Goal: Task Accomplishment & Management: Use online tool/utility

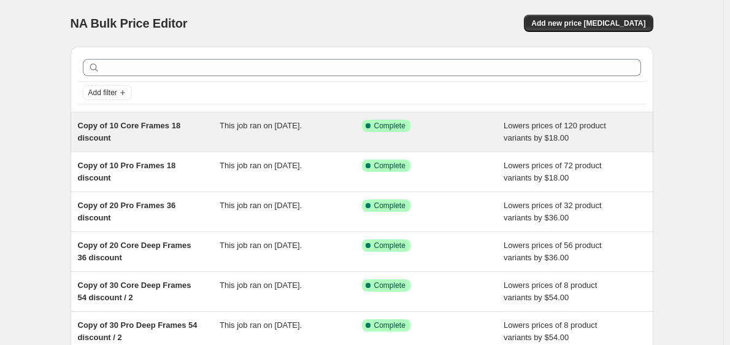
click at [182, 141] on div "Copy of 10 Core Frames 18 discount" at bounding box center [149, 132] width 142 height 25
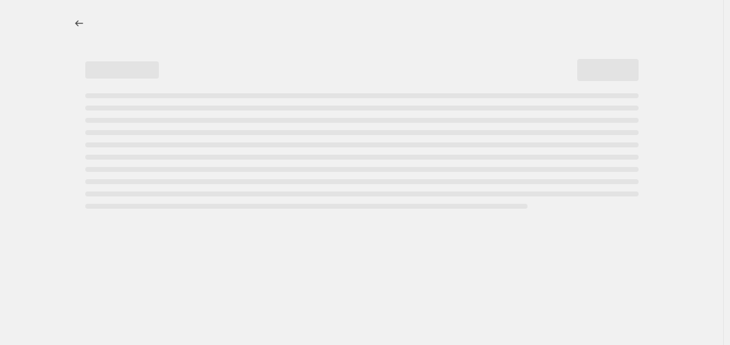
select select "by"
select select "tag"
select select "title"
select select "contains"
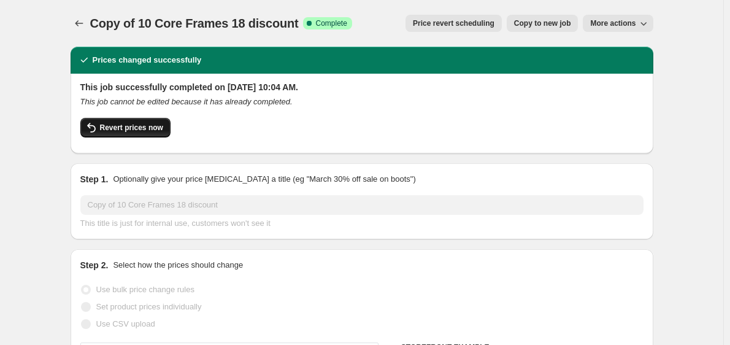
click at [143, 129] on span "Revert prices now" at bounding box center [131, 128] width 63 height 10
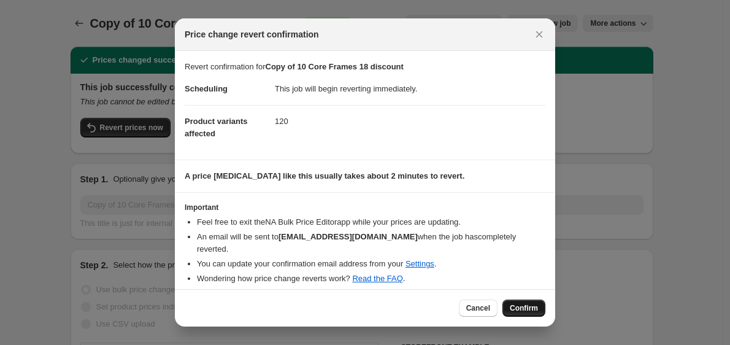
click at [517, 305] on span "Confirm" at bounding box center [524, 308] width 28 height 10
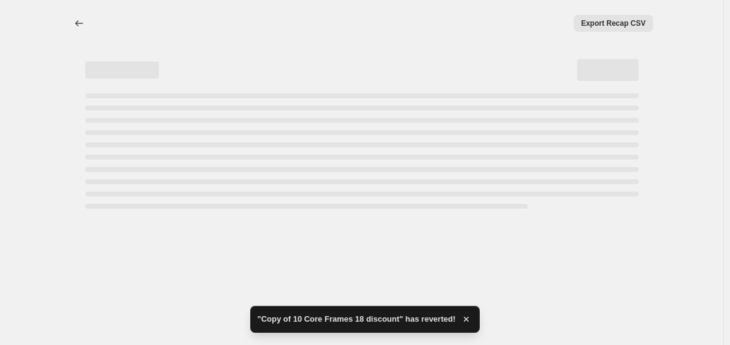
select select "by"
select select "tag"
select select "title"
select select "contains"
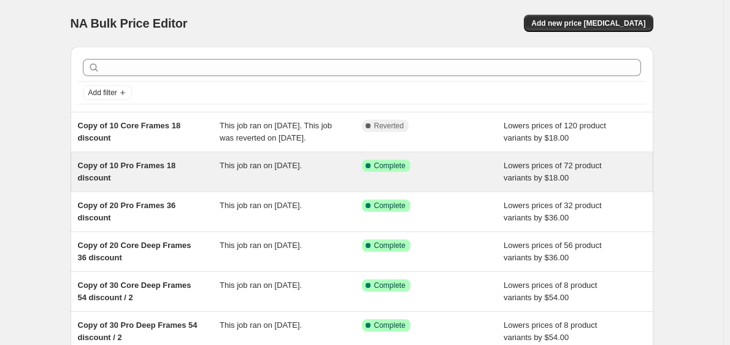
click at [280, 184] on div "This job ran on [DATE]." at bounding box center [291, 172] width 142 height 25
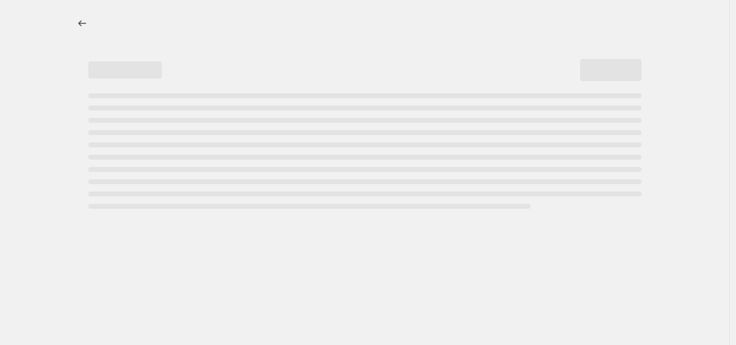
select select "by"
select select "title"
select select "contains"
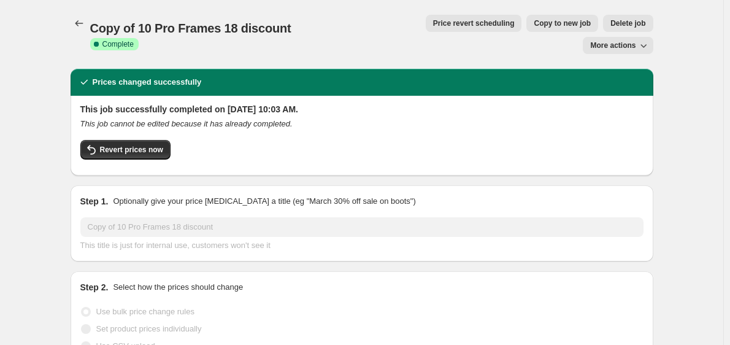
select select "tag"
click at [131, 145] on span "Revert prices now" at bounding box center [131, 150] width 63 height 10
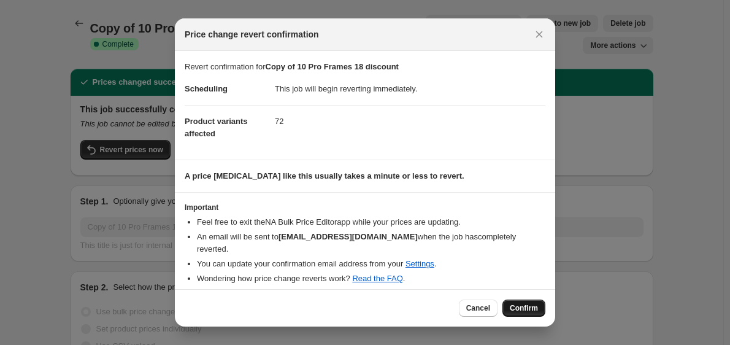
click at [519, 306] on span "Confirm" at bounding box center [524, 308] width 28 height 10
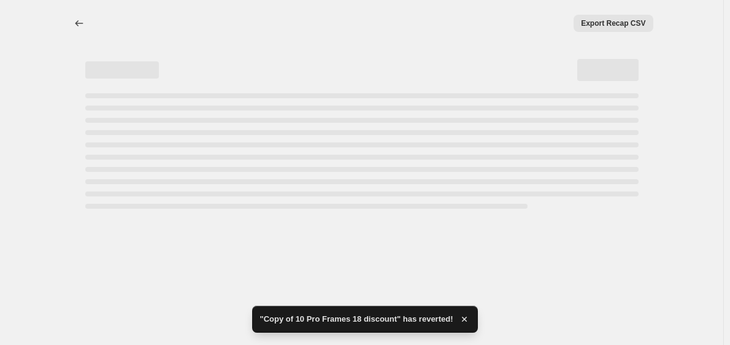
select select "by"
select select "tag"
select select "title"
select select "contains"
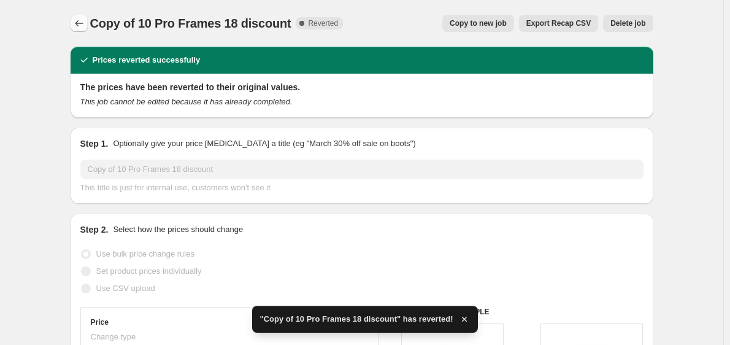
click at [81, 21] on icon "Price change jobs" at bounding box center [79, 23] width 12 height 12
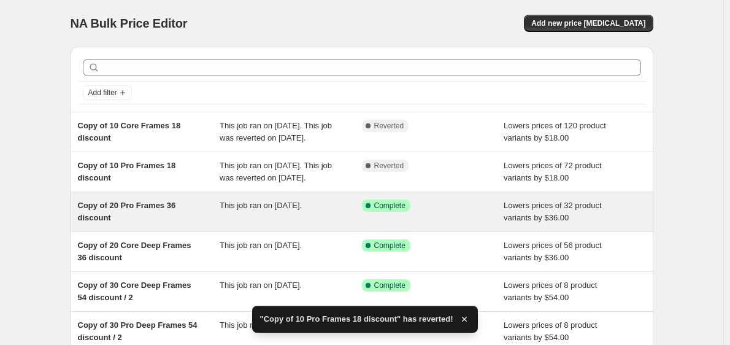
click at [127, 224] on div "Copy of 20 Pro Frames 36 discount" at bounding box center [149, 211] width 142 height 25
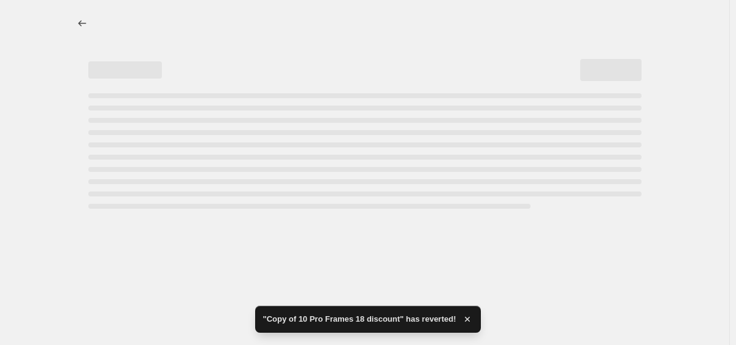
select select "by"
select select "tag"
select select "title"
select select "contains"
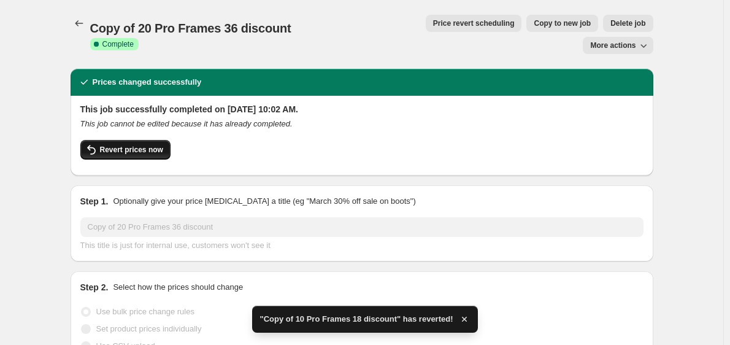
click at [160, 145] on span "Revert prices now" at bounding box center [131, 150] width 63 height 10
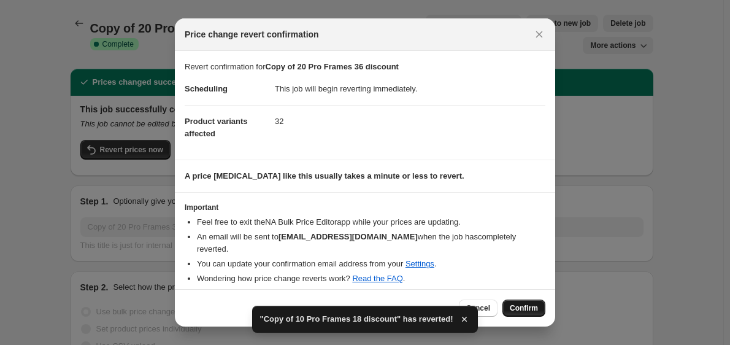
click at [525, 305] on span "Confirm" at bounding box center [524, 308] width 28 height 10
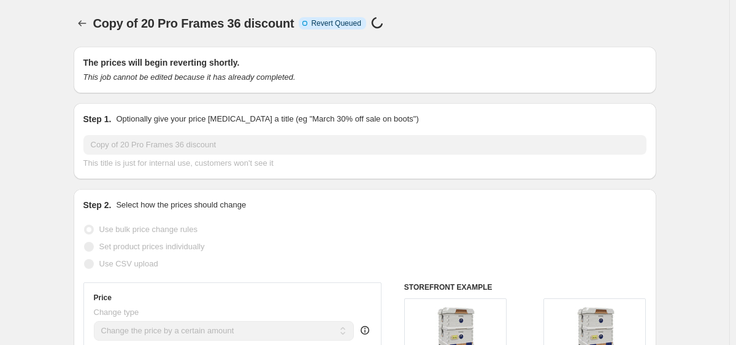
select select "by"
select select "tag"
select select "title"
select select "contains"
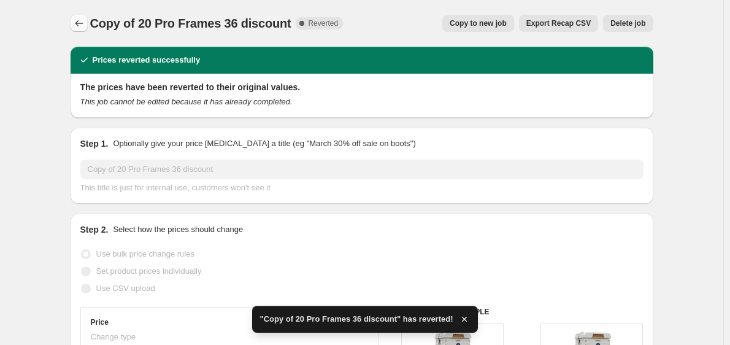
click at [83, 27] on icon "Price change jobs" at bounding box center [79, 23] width 12 height 12
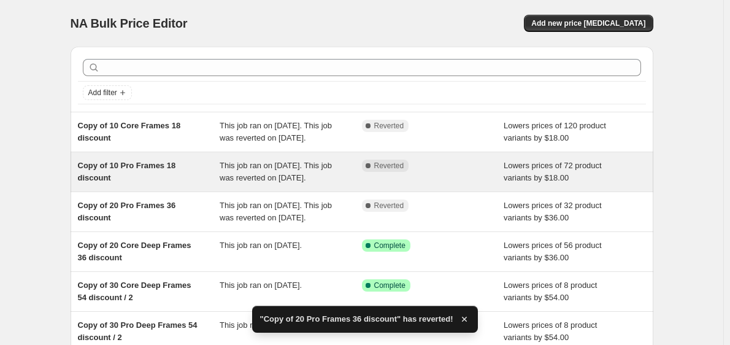
scroll to position [123, 0]
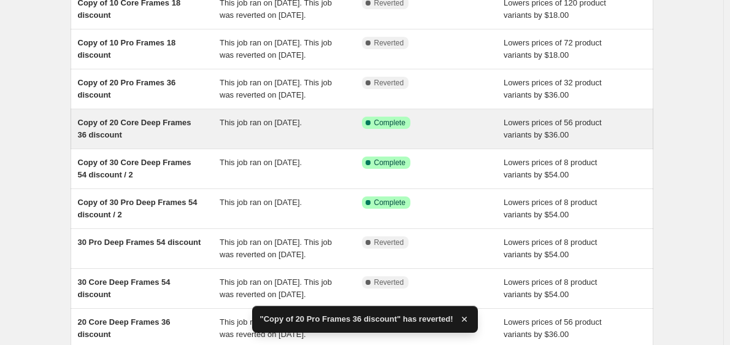
click at [177, 141] on div "Copy of 20 Core Deep Frames 36 discount" at bounding box center [149, 129] width 142 height 25
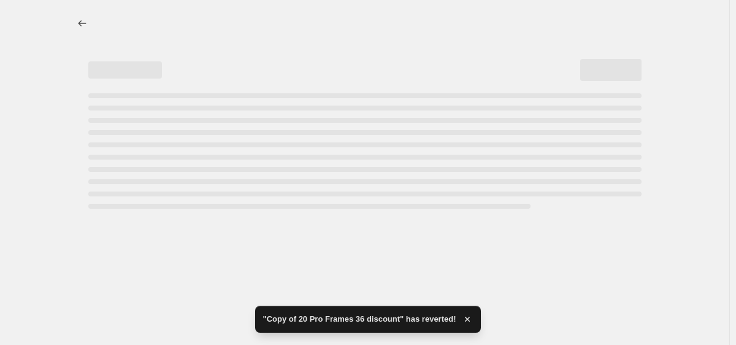
select select "by"
select select "tag"
select select "title"
select select "contains"
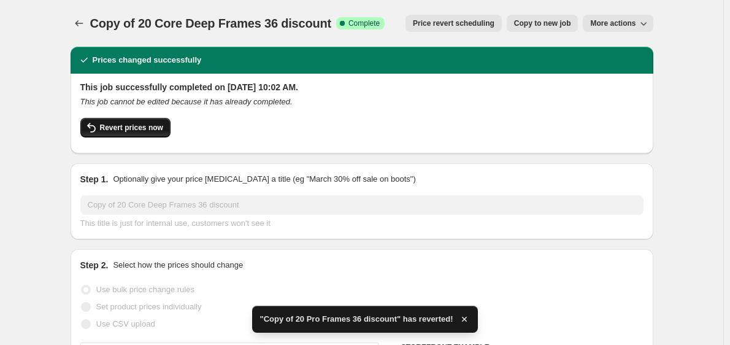
click at [153, 134] on button "Revert prices now" at bounding box center [125, 128] width 90 height 20
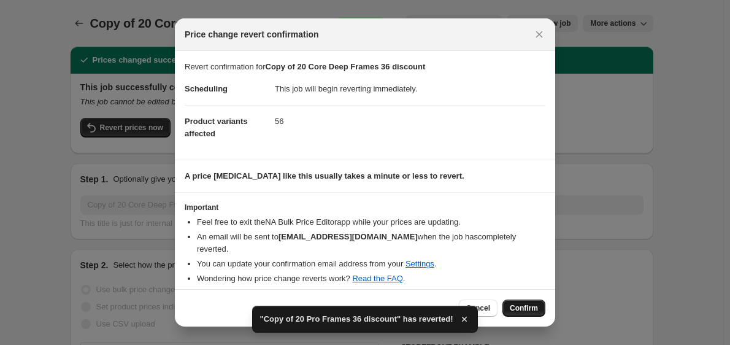
click at [531, 304] on span "Confirm" at bounding box center [524, 308] width 28 height 10
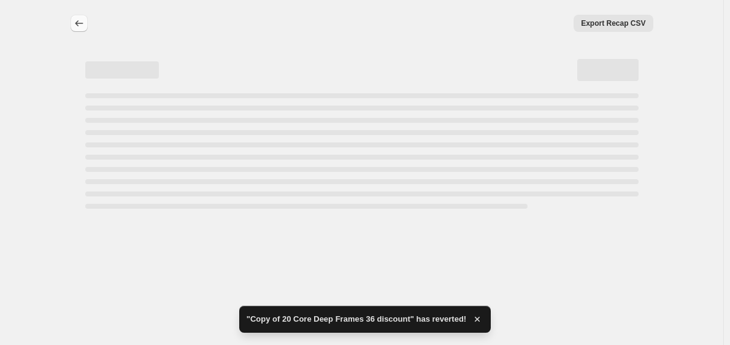
select select "by"
select select "tag"
select select "title"
select select "contains"
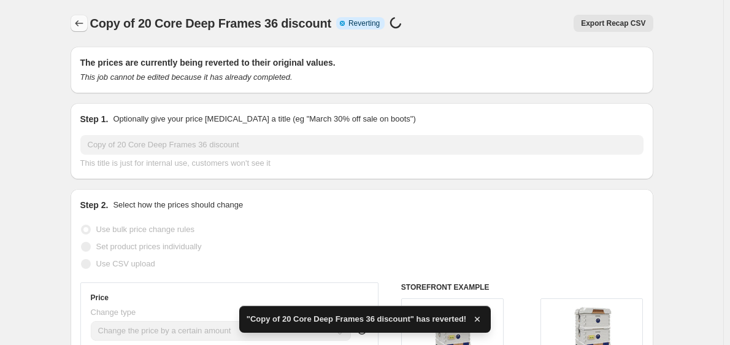
click at [80, 23] on icon "Price change jobs" at bounding box center [79, 23] width 12 height 12
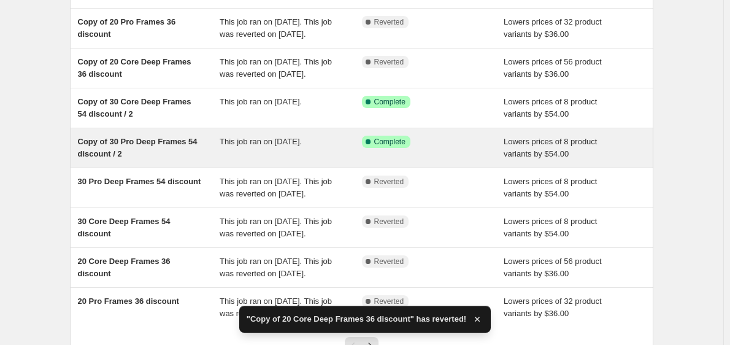
scroll to position [184, 0]
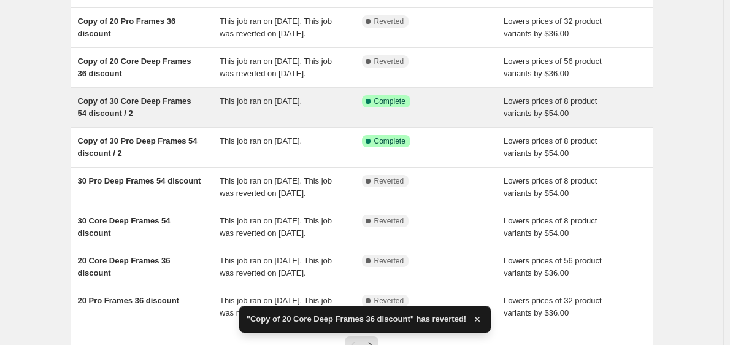
click at [177, 120] on div "Copy of 30 Core Deep Frames 54 discount / 2" at bounding box center [149, 107] width 142 height 25
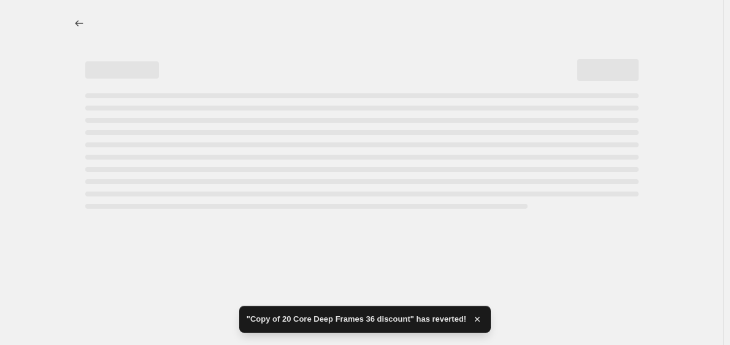
select select "by"
select select "tag"
select select "title"
select select "contains"
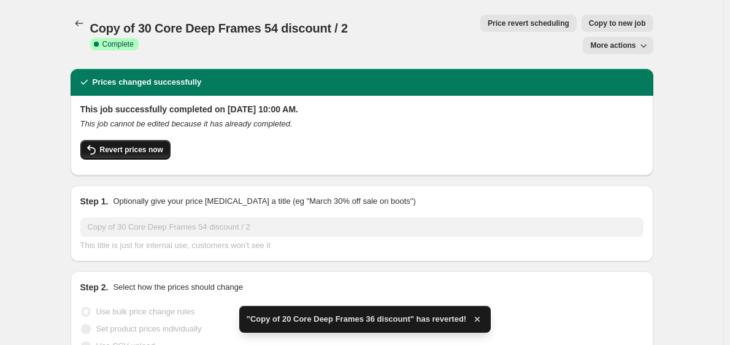
click at [130, 140] on button "Revert prices now" at bounding box center [125, 150] width 90 height 20
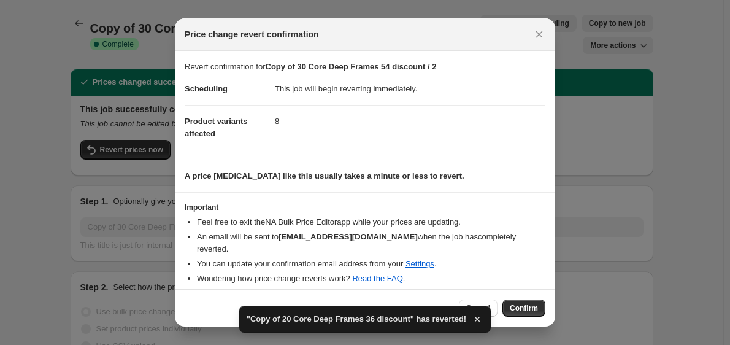
click at [544, 313] on div "Cancel Confirm" at bounding box center [502, 307] width 87 height 17
click at [535, 307] on span "Confirm" at bounding box center [524, 308] width 28 height 10
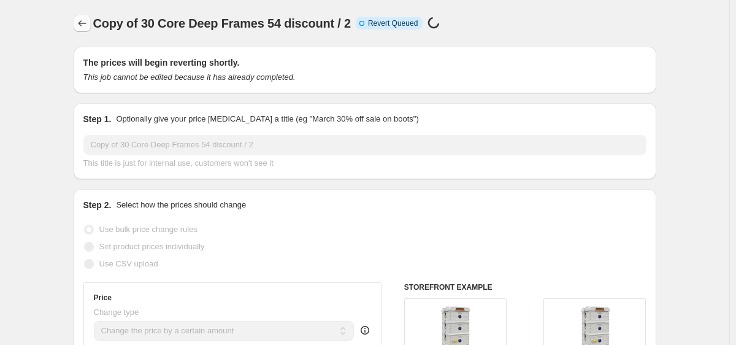
select select "by"
select select "tag"
select select "title"
select select "contains"
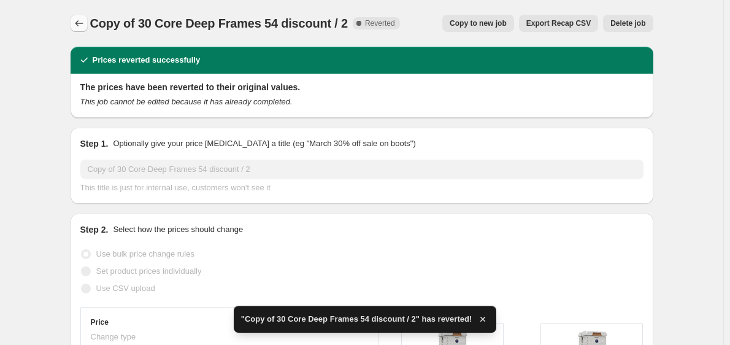
click at [76, 26] on icon "Price change jobs" at bounding box center [79, 23] width 12 height 12
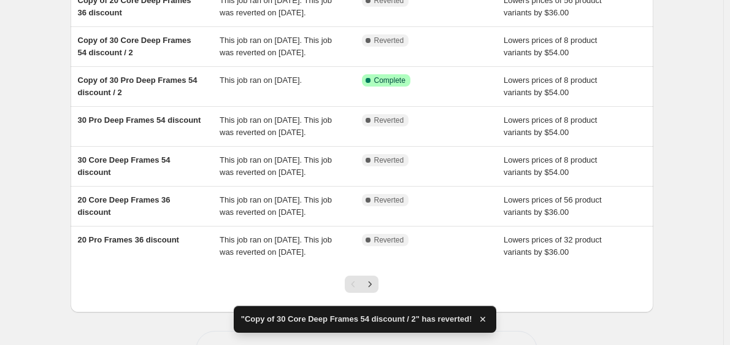
scroll to position [245, 0]
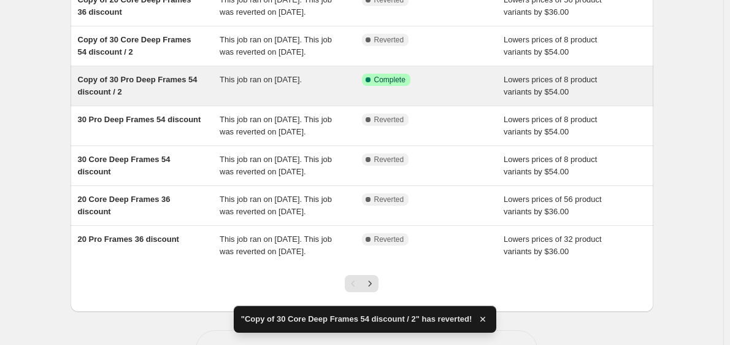
click at [239, 84] on span "This job ran on [DATE]." at bounding box center [261, 79] width 82 height 9
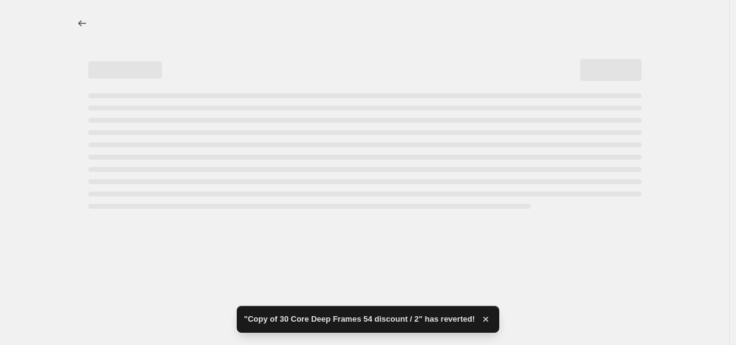
select select "by"
select select "tag"
select select "title"
select select "contains"
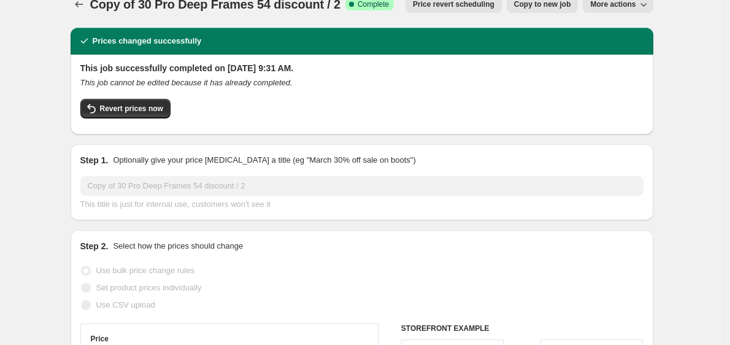
scroll to position [61, 0]
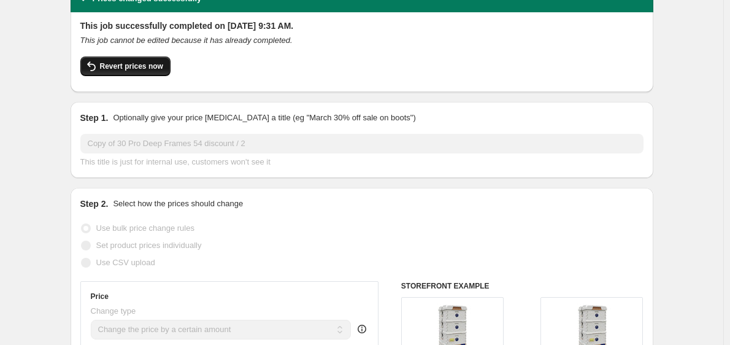
click at [144, 72] on button "Revert prices now" at bounding box center [125, 66] width 90 height 20
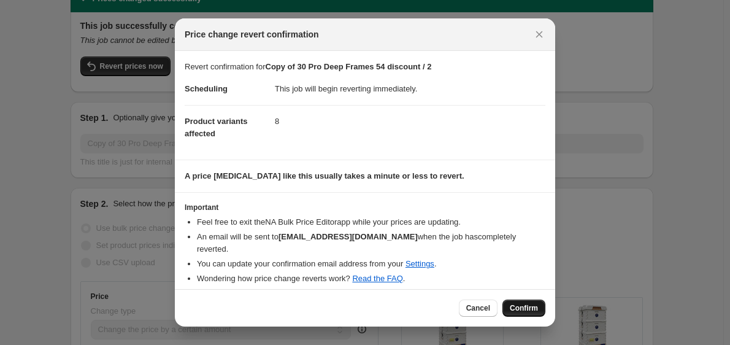
click at [520, 303] on span "Confirm" at bounding box center [524, 308] width 28 height 10
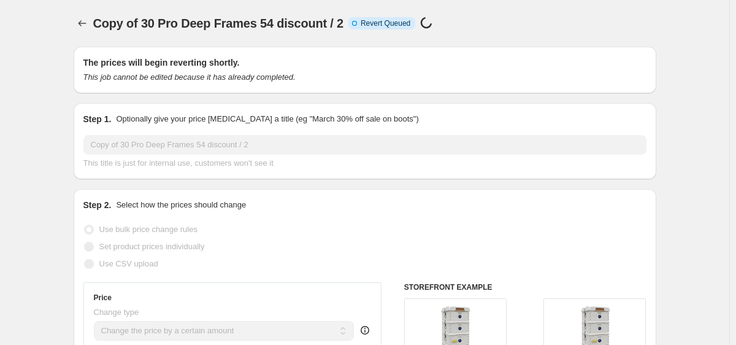
select select "by"
select select "tag"
select select "title"
select select "contains"
